Goal: Task Accomplishment & Management: Use online tool/utility

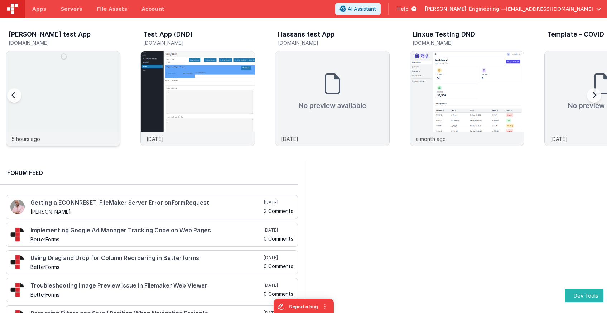
click at [65, 115] on img at bounding box center [63, 108] width 114 height 114
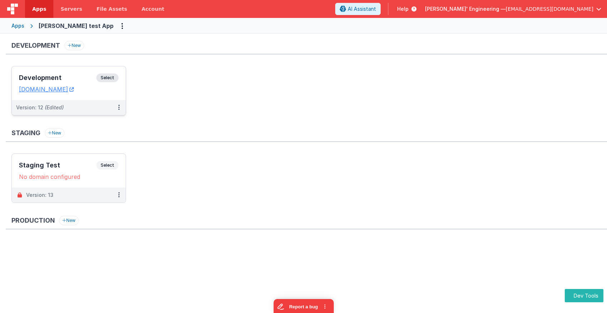
click at [108, 73] on div "Development Select URLs charlesguidev.fmbetterforms.com" at bounding box center [69, 83] width 114 height 34
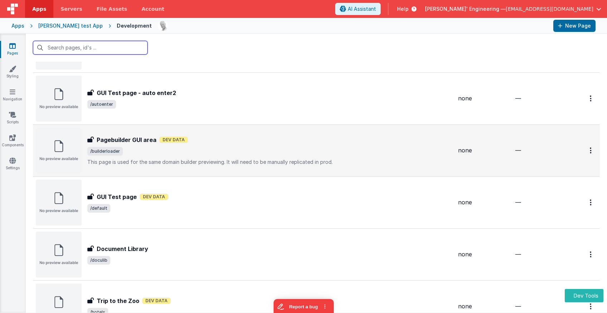
scroll to position [79, 0]
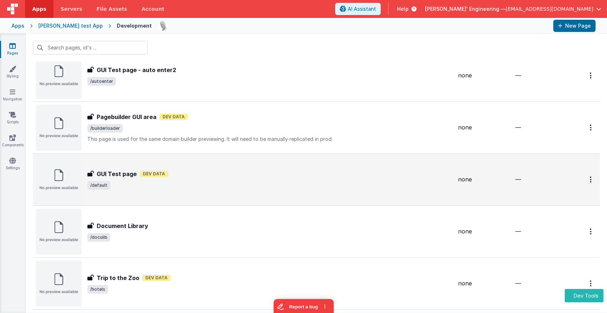
click at [196, 194] on div "GUI Test page GUI Test page Dev Data /default" at bounding box center [244, 179] width 416 height 46
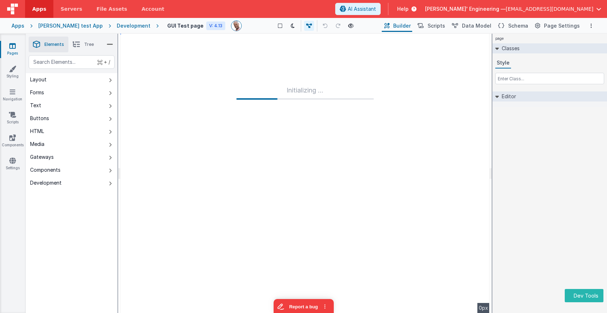
click at [534, 213] on div "page Classes Style Editor DEV: Focus DEV: builderToggleConditionalCSS DEV: Remo…" at bounding box center [549, 173] width 115 height 279
click at [534, 179] on div "page Classes Style Editor DEV: Focus DEV: builderToggleConditionalCSS DEV: Remo…" at bounding box center [549, 173] width 115 height 279
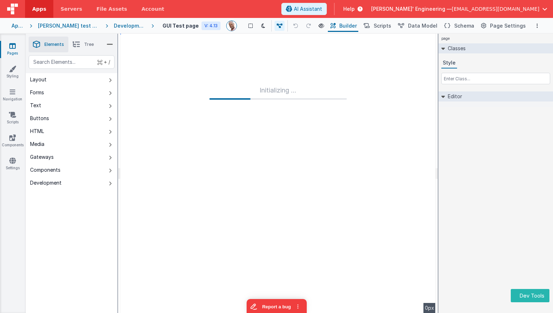
click at [124, 28] on div "Development" at bounding box center [130, 25] width 32 height 7
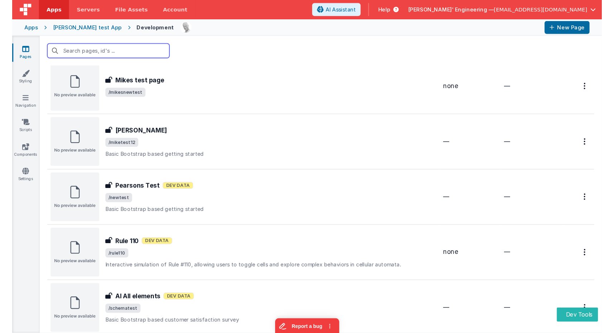
scroll to position [387, 0]
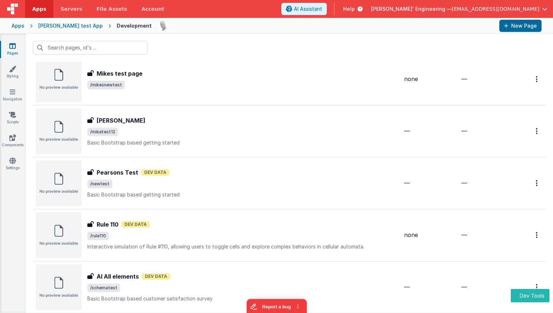
click at [146, 233] on span "/rule110" at bounding box center [242, 235] width 311 height 9
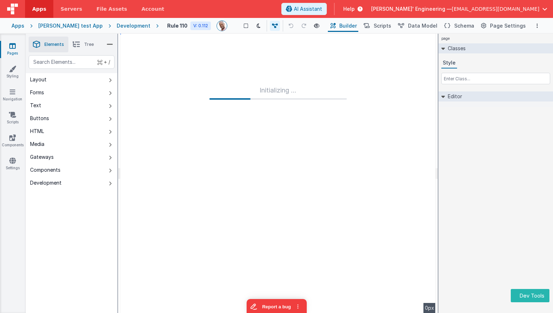
click at [550, 116] on div "page Classes Style Editor DEV: Focus DEV: builderToggleConditionalCSS DEV: Remo…" at bounding box center [496, 173] width 115 height 279
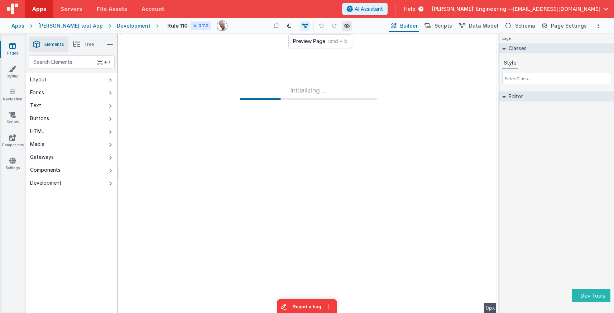
click at [344, 26] on icon at bounding box center [347, 25] width 6 height 5
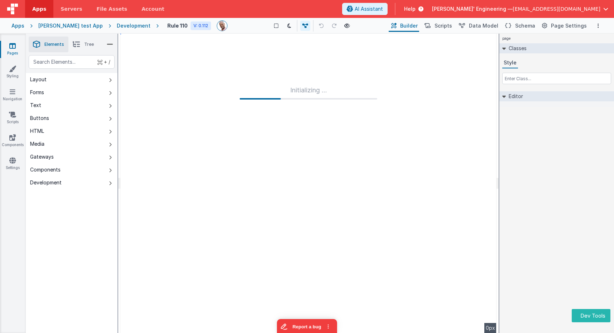
click at [124, 26] on div "Development" at bounding box center [134, 25] width 34 height 7
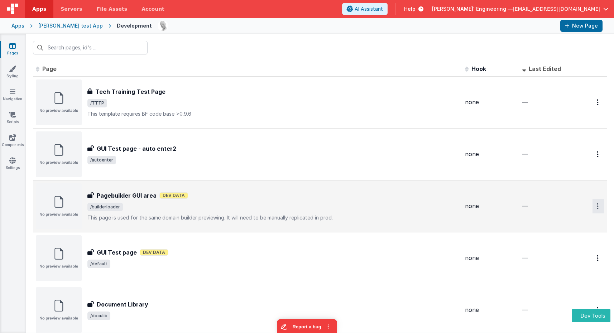
click at [598, 210] on button "Options" at bounding box center [597, 206] width 11 height 15
click at [569, 236] on link "Preview" at bounding box center [572, 235] width 63 height 13
click at [180, 221] on p "This page is used for the same domain builder previewing. It will need to be ma…" at bounding box center [273, 217] width 372 height 7
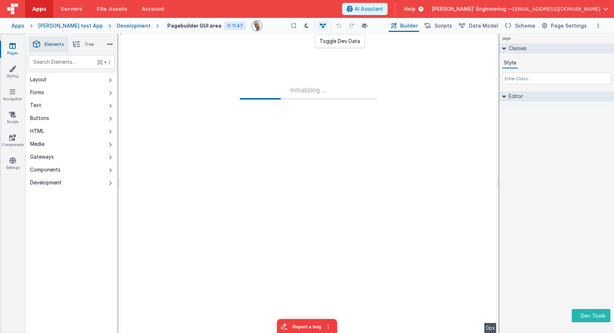
click at [320, 25] on icon at bounding box center [323, 25] width 6 height 5
click at [318, 29] on button at bounding box center [323, 26] width 10 height 10
click at [320, 28] on icon at bounding box center [323, 25] width 6 height 5
click at [303, 30] on button at bounding box center [306, 26] width 10 height 10
click at [325, 29] on div "Show Group Outlines Toggle Dark Mode Toggle Dev Data Preview Page cmd + b" at bounding box center [327, 25] width 119 height 11
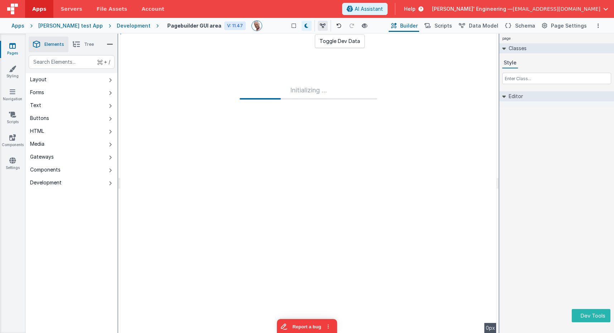
click at [318, 29] on button at bounding box center [323, 26] width 10 height 10
click at [304, 25] on icon at bounding box center [306, 25] width 4 height 5
click at [318, 26] on button at bounding box center [323, 26] width 10 height 10
click at [291, 27] on icon at bounding box center [293, 25] width 4 height 5
click at [291, 25] on icon at bounding box center [293, 25] width 4 height 5
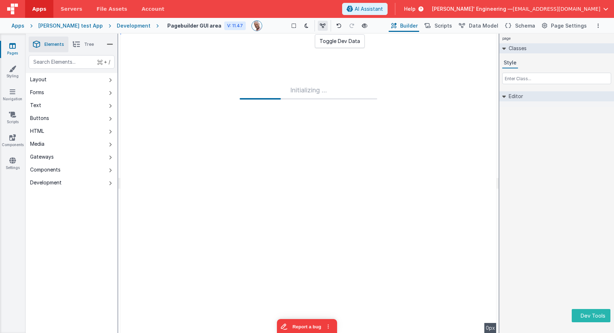
click at [320, 25] on icon at bounding box center [323, 25] width 6 height 5
click at [63, 230] on div "+ / Layout Forms Text Buttons HTML Media Gateways Components Development Page P…" at bounding box center [72, 211] width 92 height 312
click at [118, 24] on div "Development" at bounding box center [134, 25] width 34 height 7
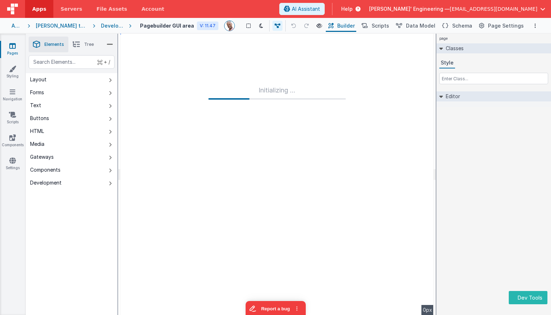
click at [114, 26] on div "Development" at bounding box center [112, 25] width 22 height 7
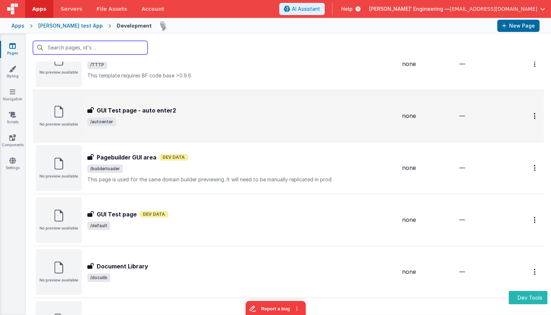
scroll to position [58, 0]
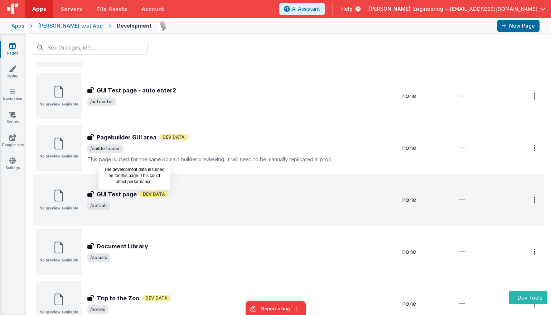
click at [149, 194] on span "Dev Data" at bounding box center [154, 194] width 29 height 6
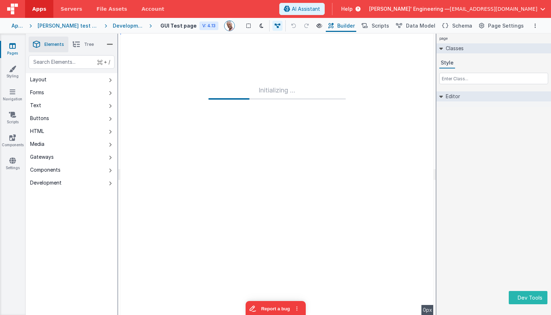
click at [123, 25] on div "Development" at bounding box center [128, 25] width 31 height 7
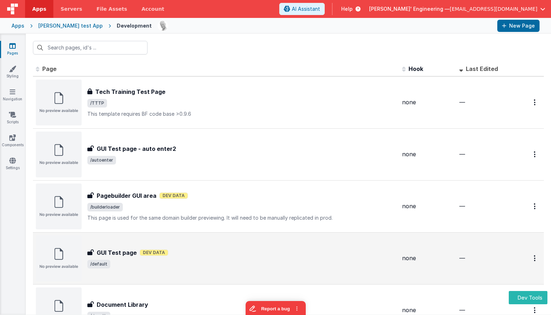
click at [227, 258] on div "GUI Test page GUI Test page Dev Data /default" at bounding box center [241, 258] width 309 height 20
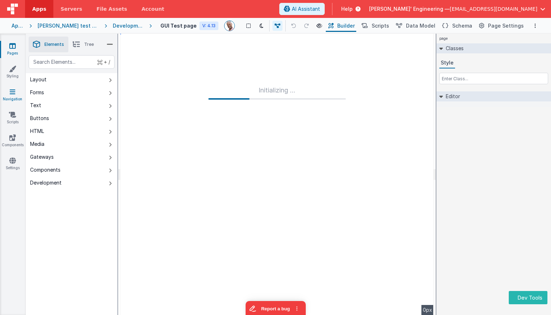
click at [14, 94] on icon at bounding box center [13, 91] width 6 height 7
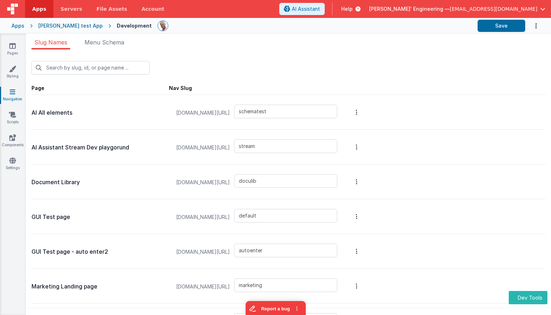
click at [71, 24] on div "[PERSON_NAME] test App" at bounding box center [70, 25] width 64 height 7
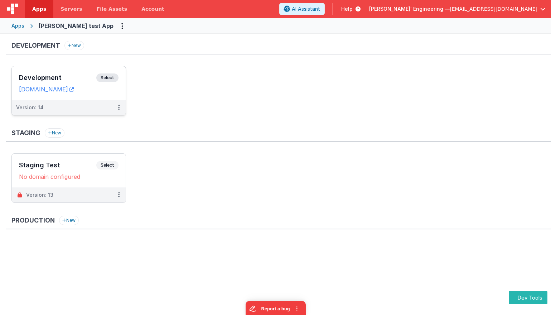
click at [107, 75] on span "Select" at bounding box center [107, 77] width 22 height 9
